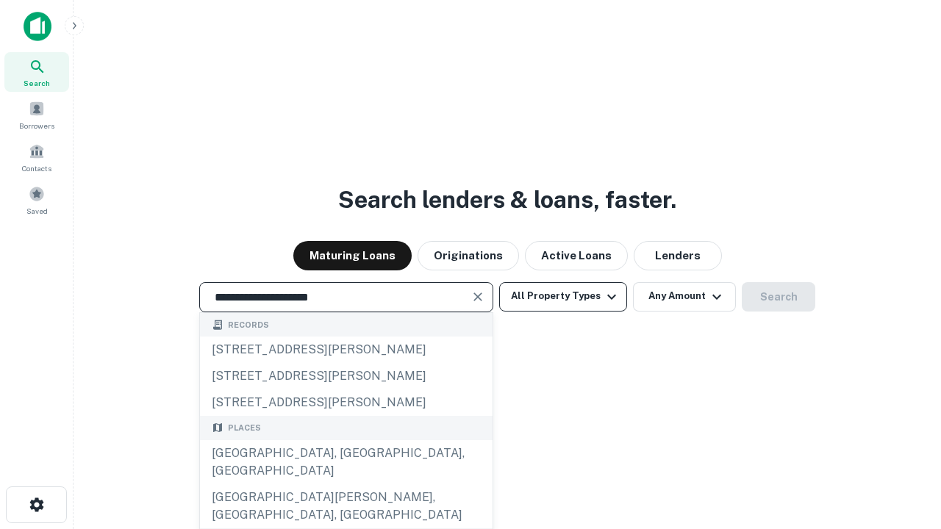
type input "**********"
click at [563, 296] on button "All Property Types" at bounding box center [563, 296] width 128 height 29
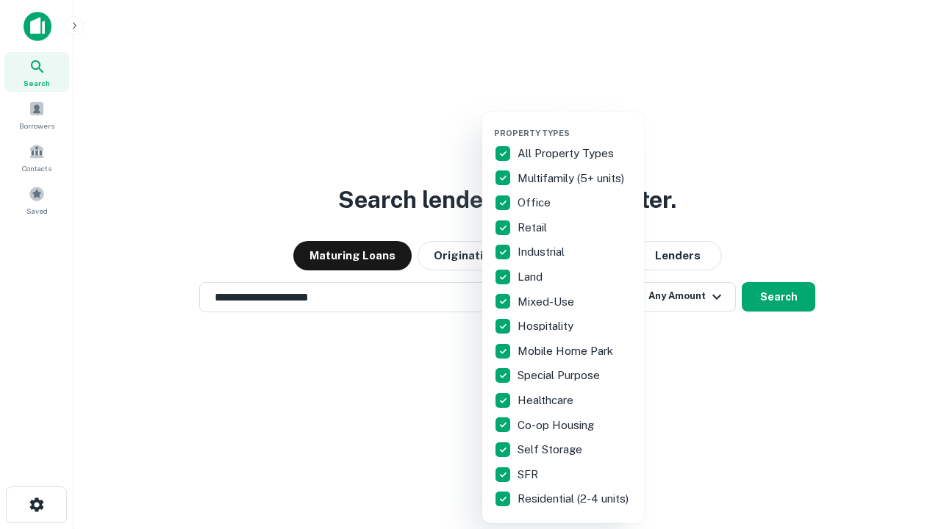
click at [575, 123] on button "button" at bounding box center [575, 123] width 162 height 1
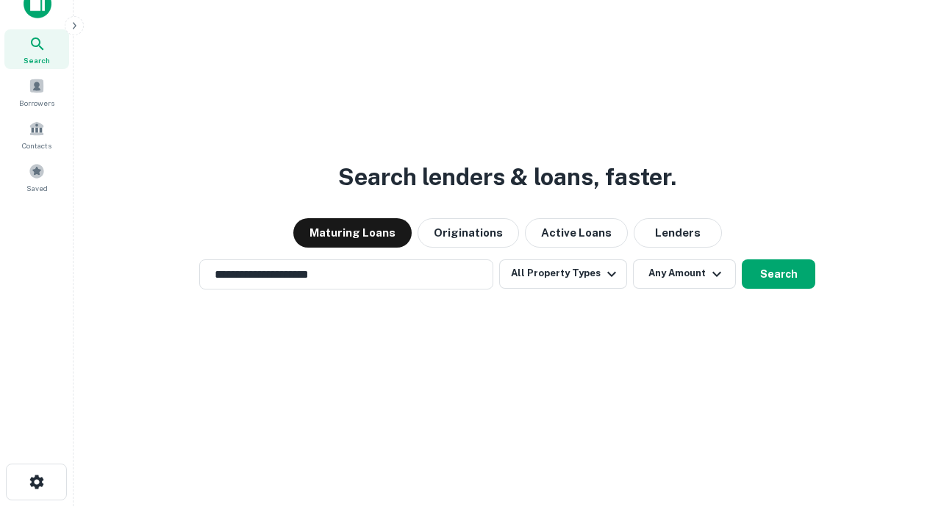
scroll to position [9, 177]
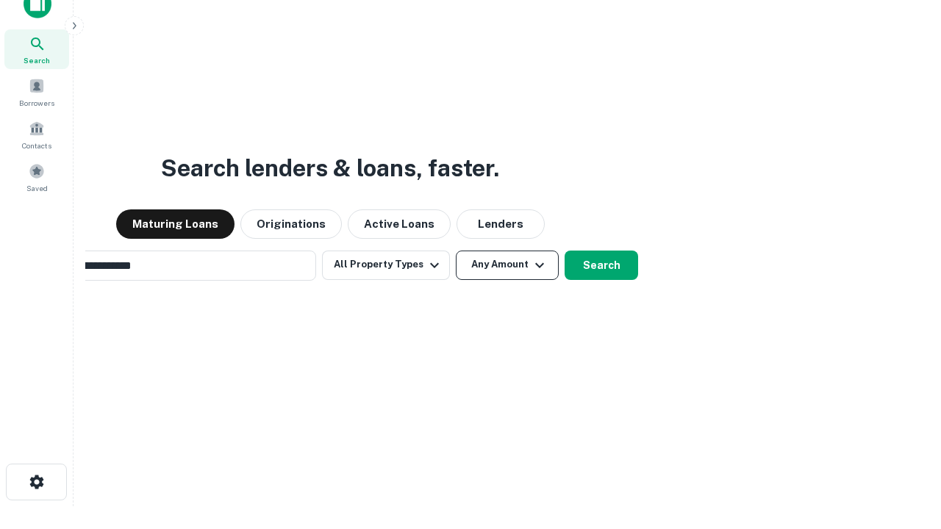
click at [456, 251] on button "Any Amount" at bounding box center [507, 265] width 103 height 29
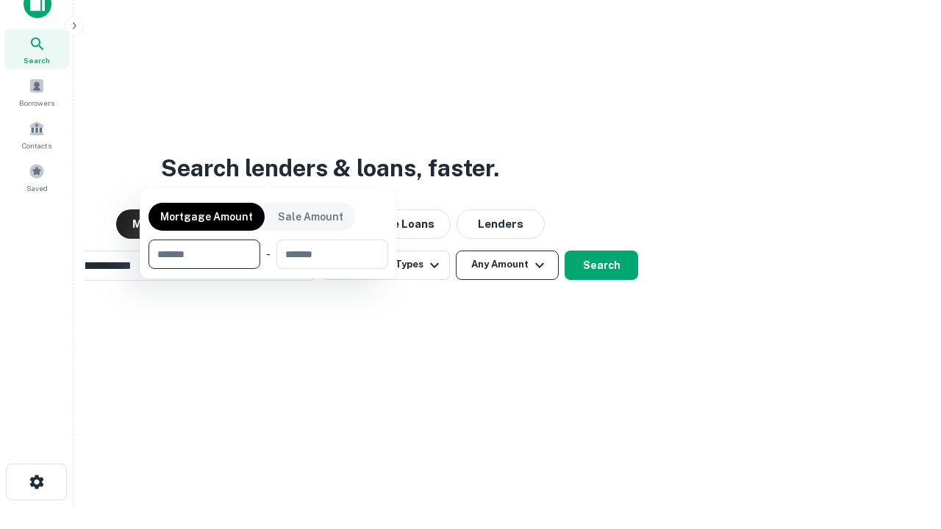
scroll to position [24, 0]
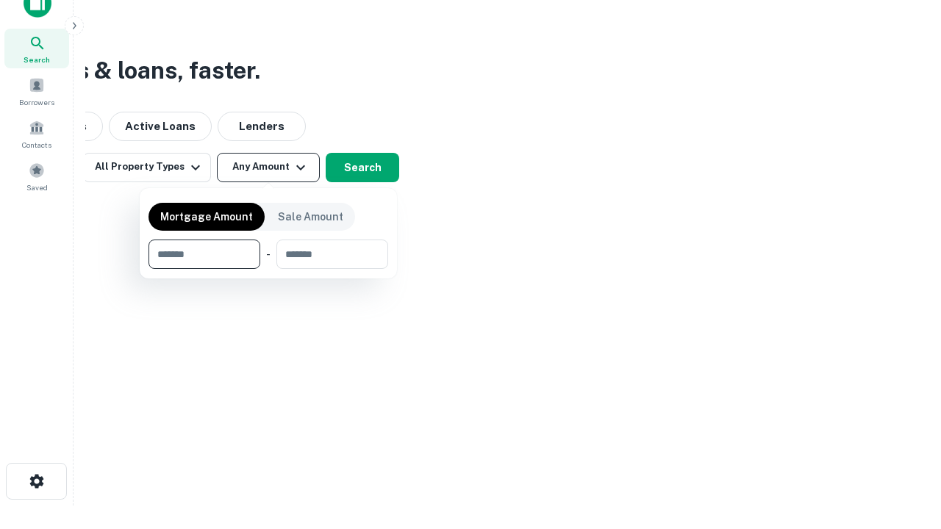
type input "*******"
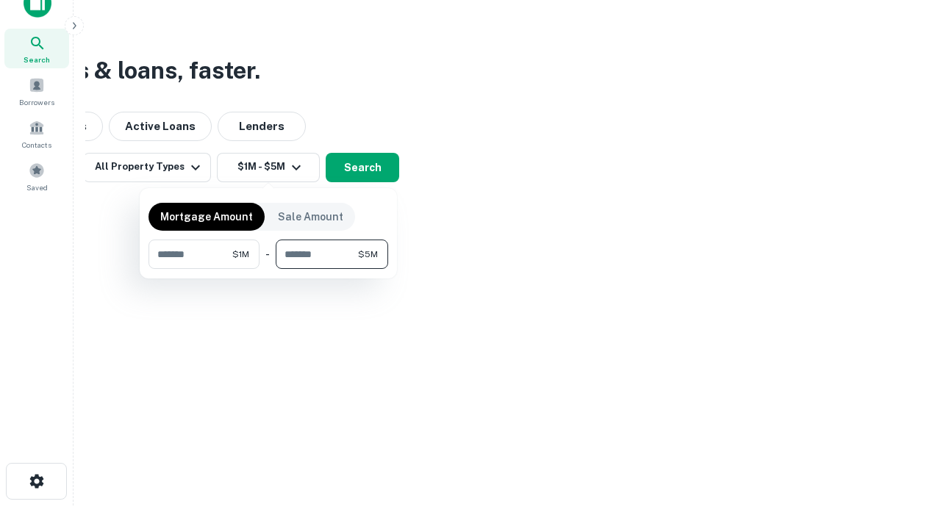
type input "*******"
click at [268, 269] on button "button" at bounding box center [268, 269] width 240 height 1
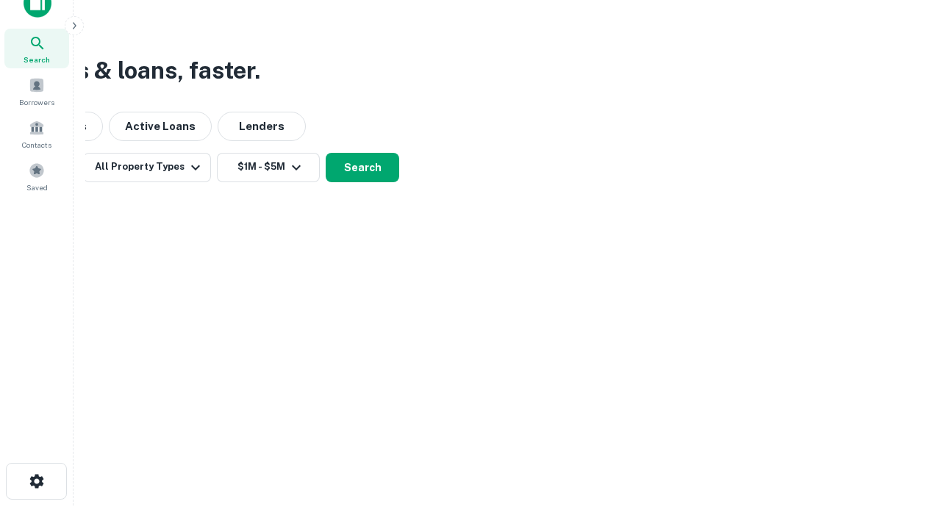
scroll to position [23, 0]
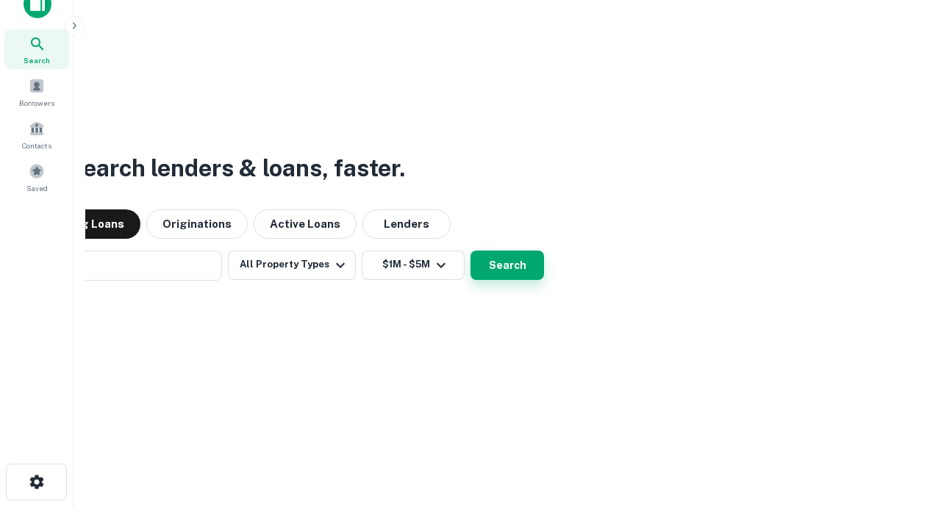
click at [470, 251] on button "Search" at bounding box center [506, 265] width 73 height 29
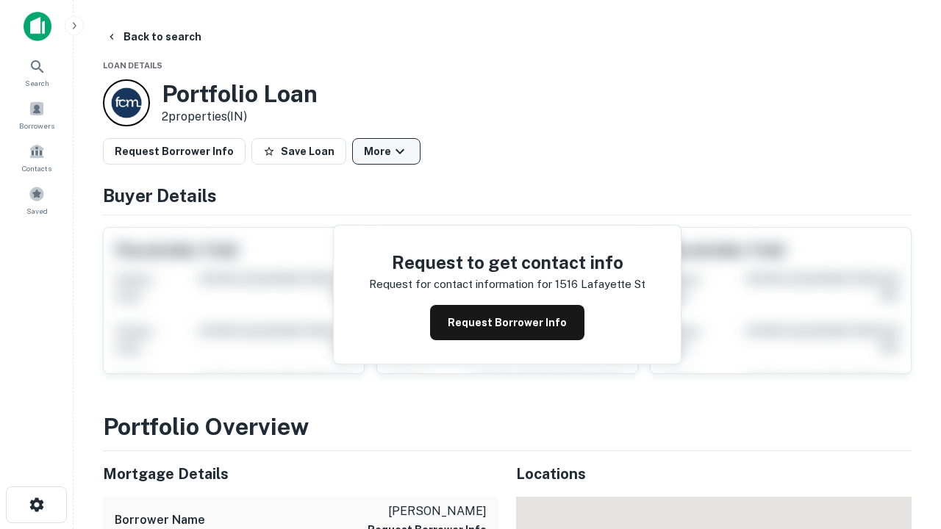
click at [386, 151] on button "More" at bounding box center [386, 151] width 68 height 26
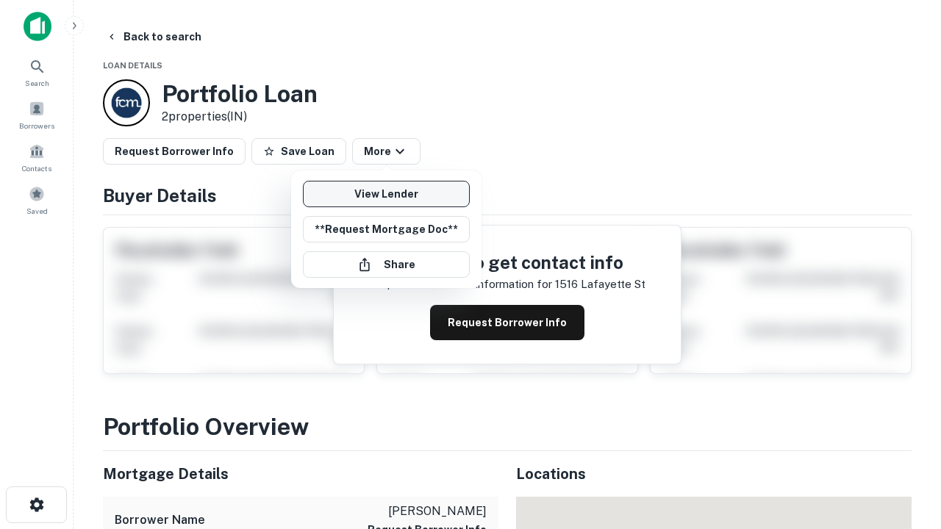
click at [386, 194] on link "View Lender" at bounding box center [386, 194] width 167 height 26
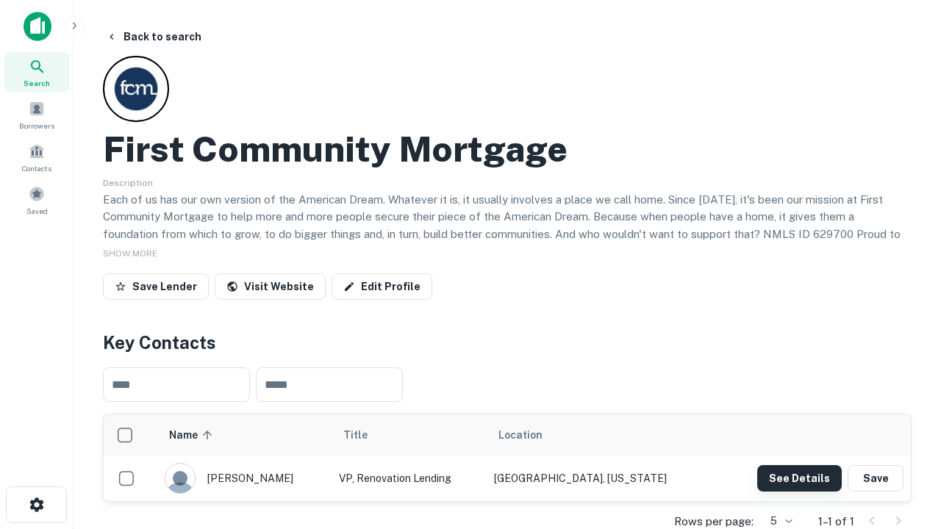
click at [799, 478] on button "See Details" at bounding box center [799, 478] width 85 height 26
click at [36, 505] on icon "button" at bounding box center [37, 505] width 18 height 18
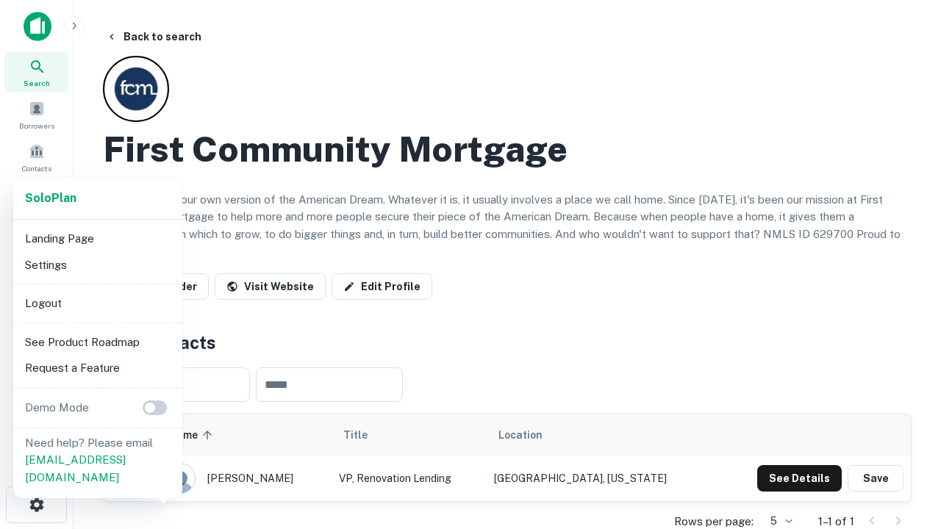
click at [97, 303] on li "Logout" at bounding box center [97, 303] width 157 height 26
